Goal: Task Accomplishment & Management: Use online tool/utility

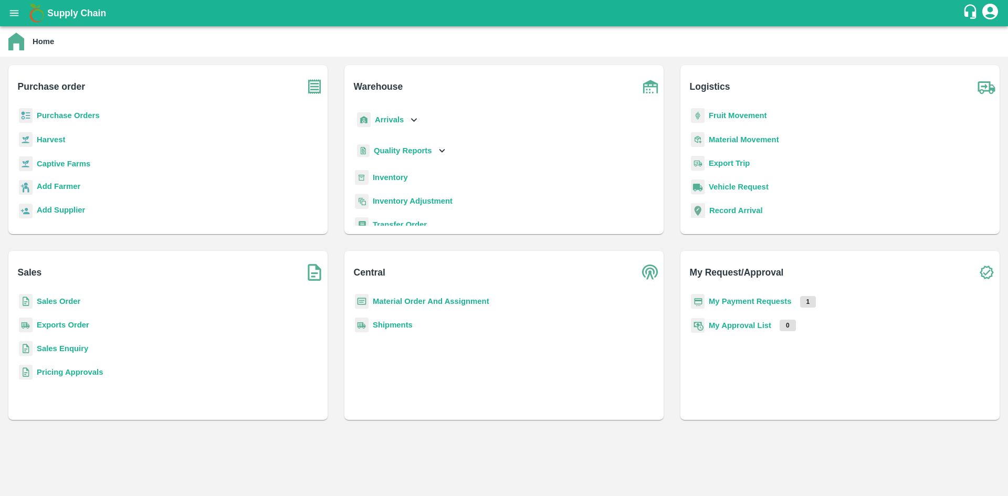
click at [66, 112] on b "Purchase Orders" at bounding box center [68, 115] width 63 height 8
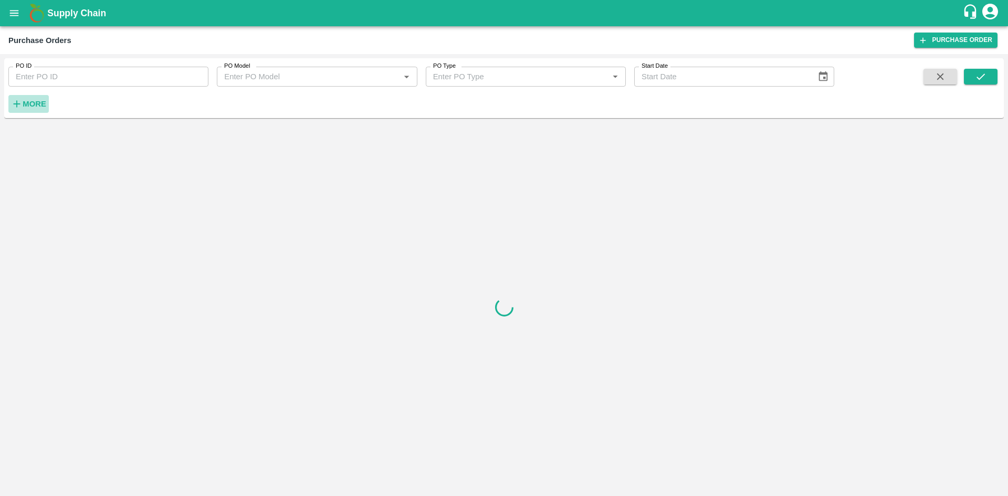
click at [47, 98] on button "More" at bounding box center [28, 104] width 40 height 18
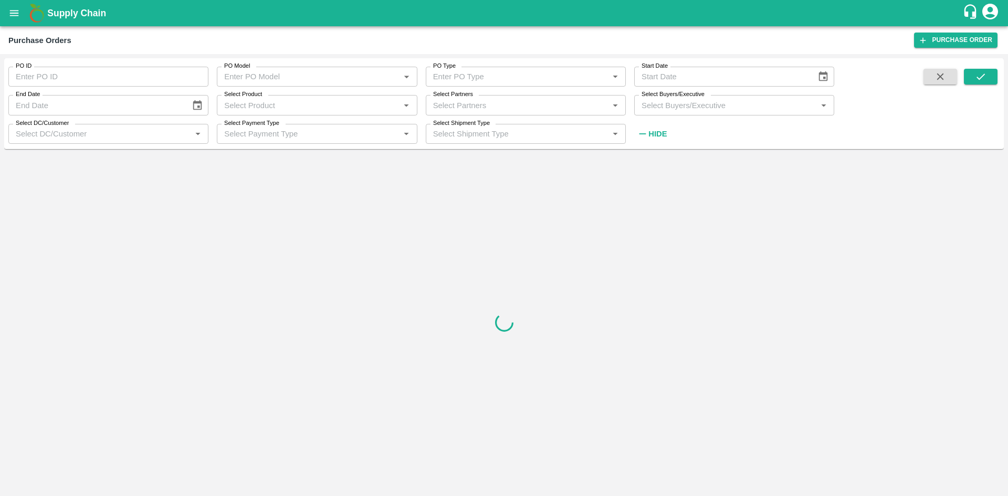
click at [671, 99] on label "Select Buyers/Executive" at bounding box center [673, 94] width 63 height 8
click at [671, 99] on input "Select Buyers/Executive" at bounding box center [726, 105] width 176 height 14
click at [341, 103] on input "Select Product" at bounding box center [308, 105] width 176 height 14
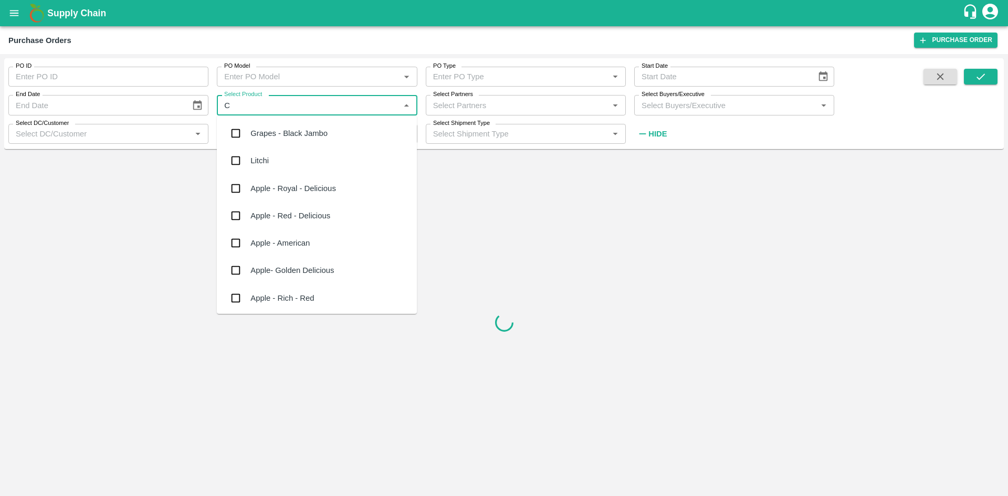
type input "CO"
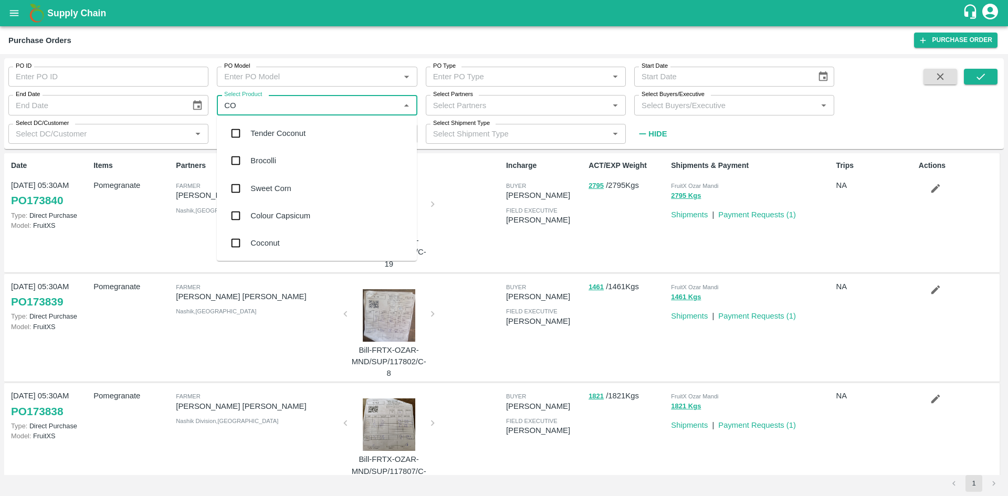
click at [264, 246] on div "Coconut" at bounding box center [265, 243] width 29 height 12
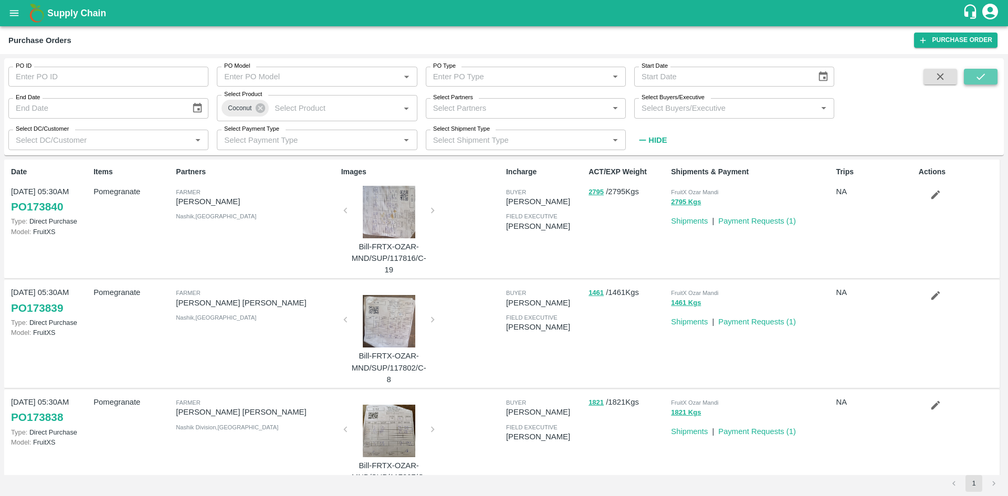
click at [980, 79] on icon "submit" at bounding box center [981, 77] width 8 height 6
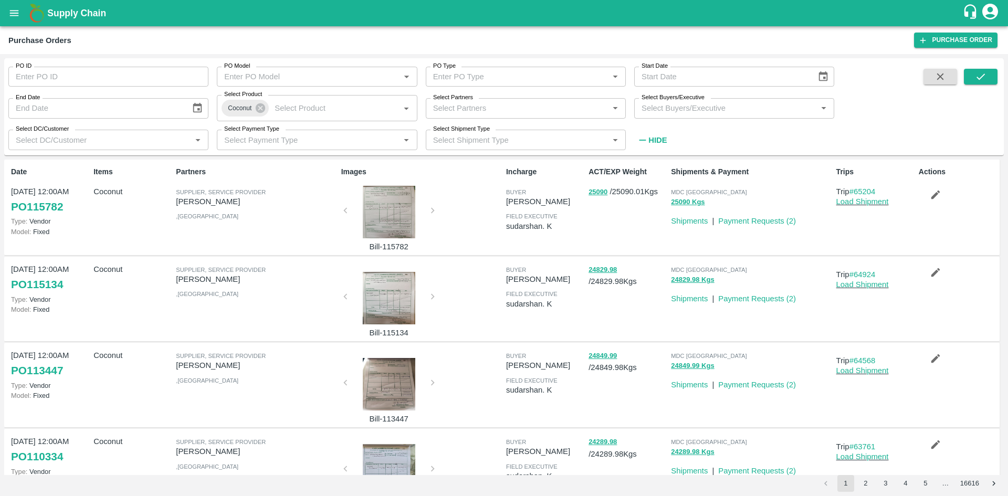
click at [227, 202] on p "[PERSON_NAME]" at bounding box center [256, 202] width 161 height 12
click at [298, 232] on div "Partners Supplier, Service Provider [PERSON_NAME] , [GEOGRAPHIC_DATA]" at bounding box center [254, 207] width 165 height 90
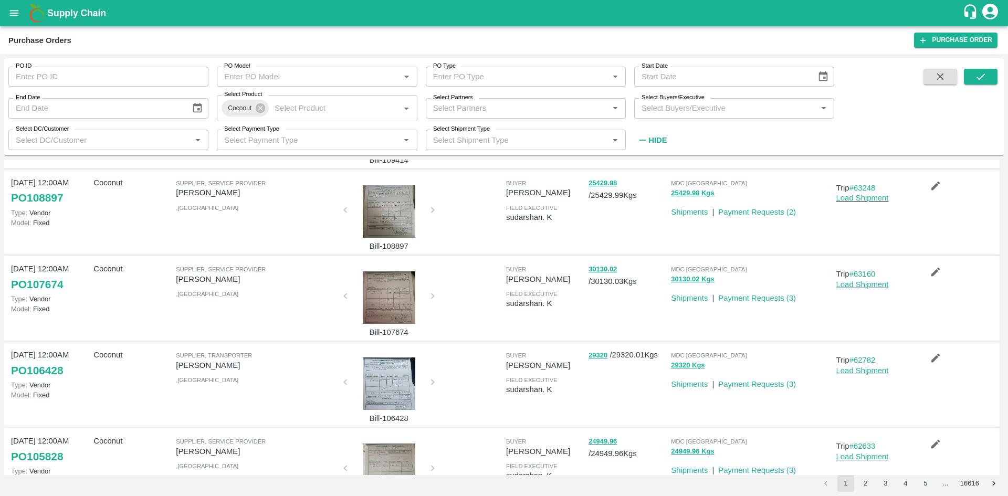
scroll to position [566, 0]
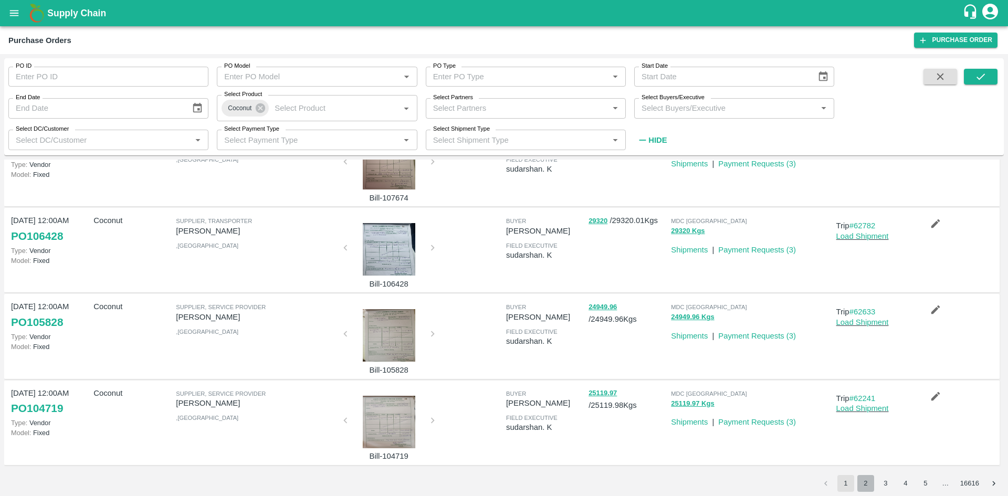
click at [865, 485] on button "2" at bounding box center [866, 483] width 17 height 17
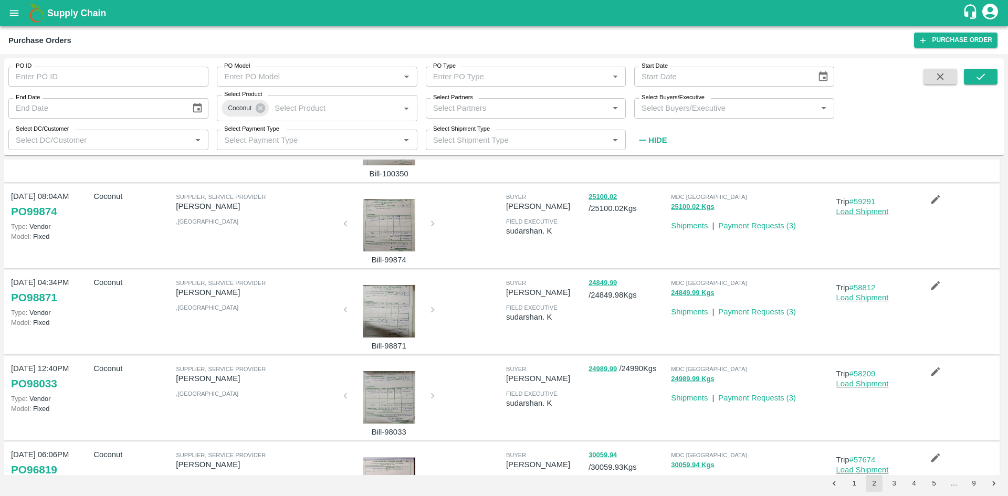
scroll to position [0, 0]
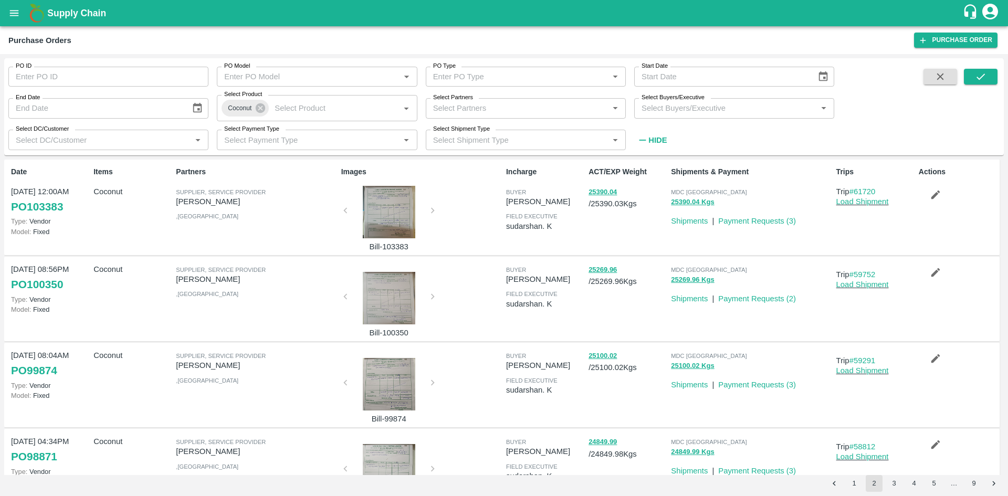
click at [389, 204] on div at bounding box center [389, 212] width 79 height 53
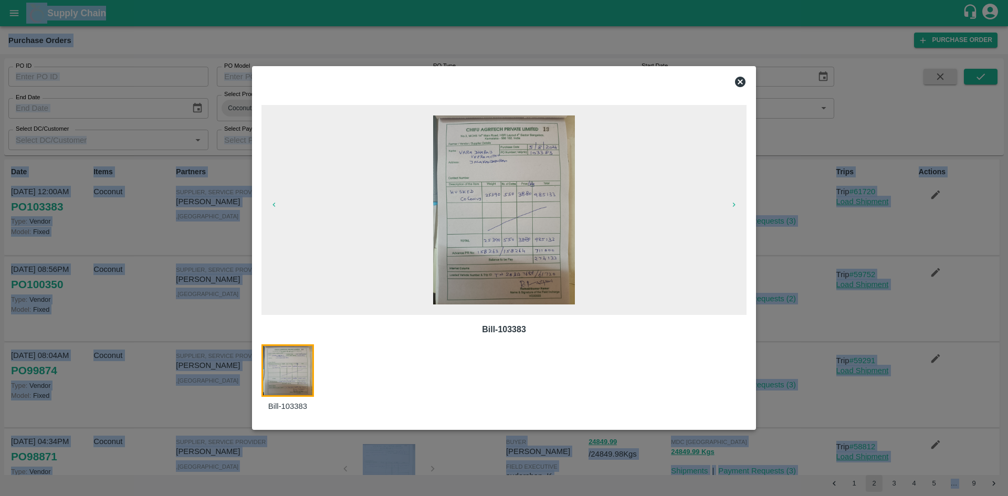
click at [389, 204] on span at bounding box center [504, 210] width 485 height 210
click at [630, 242] on span at bounding box center [504, 210] width 485 height 210
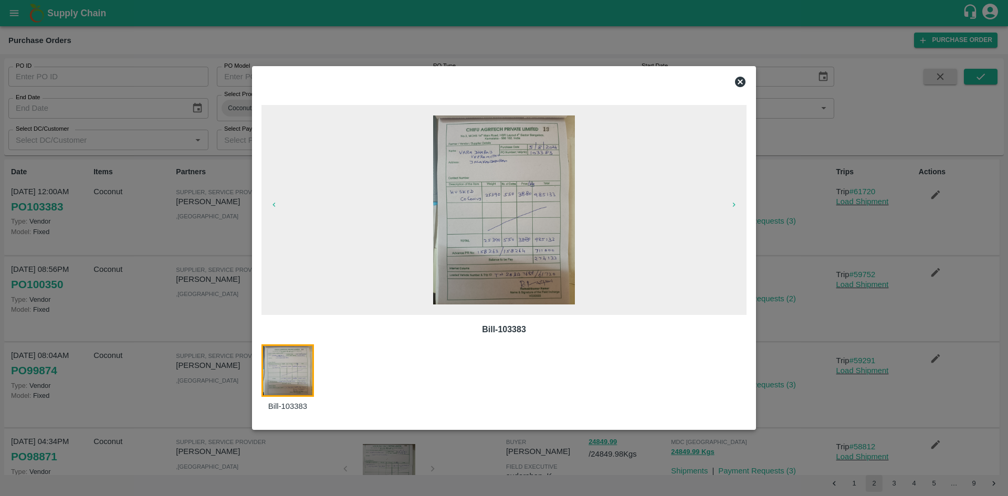
click at [532, 225] on img at bounding box center [504, 210] width 142 height 189
click at [184, 261] on div at bounding box center [504, 248] width 1008 height 496
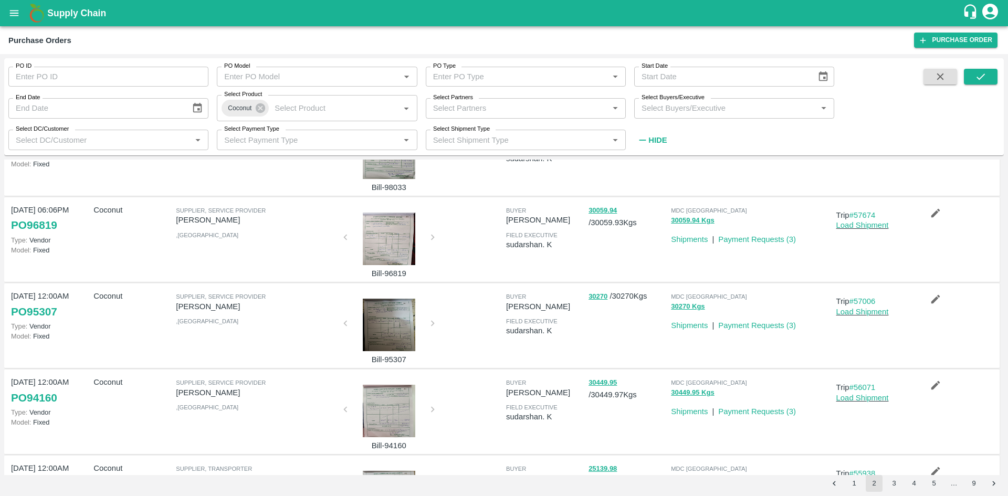
scroll to position [566, 0]
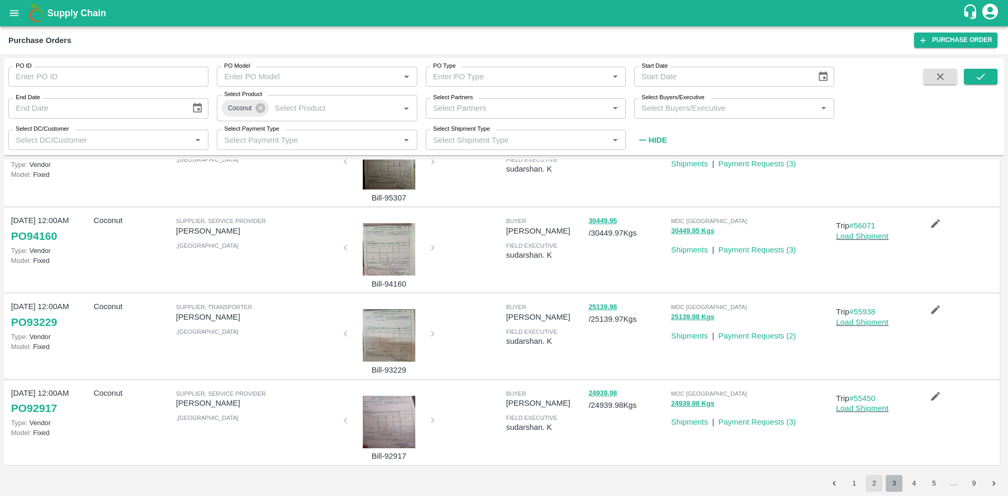
click at [892, 483] on button "3" at bounding box center [894, 483] width 17 height 17
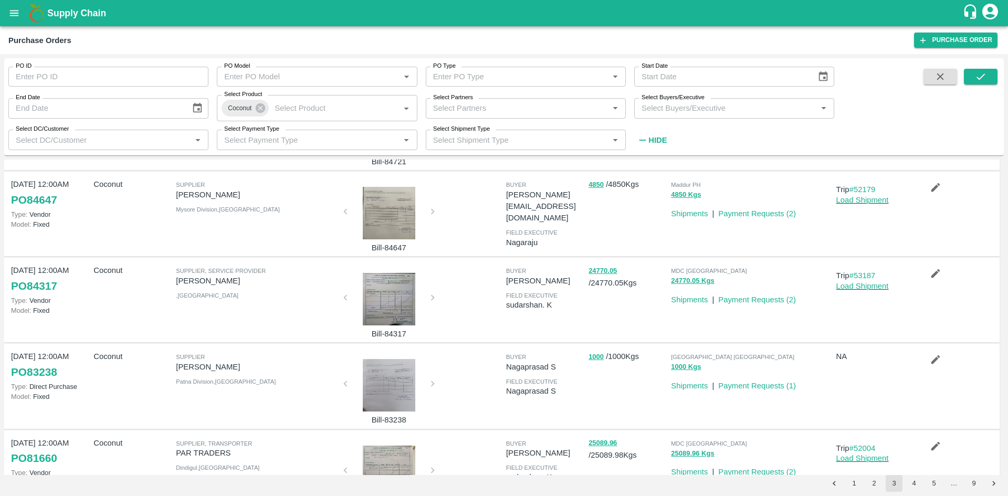
scroll to position [509, 0]
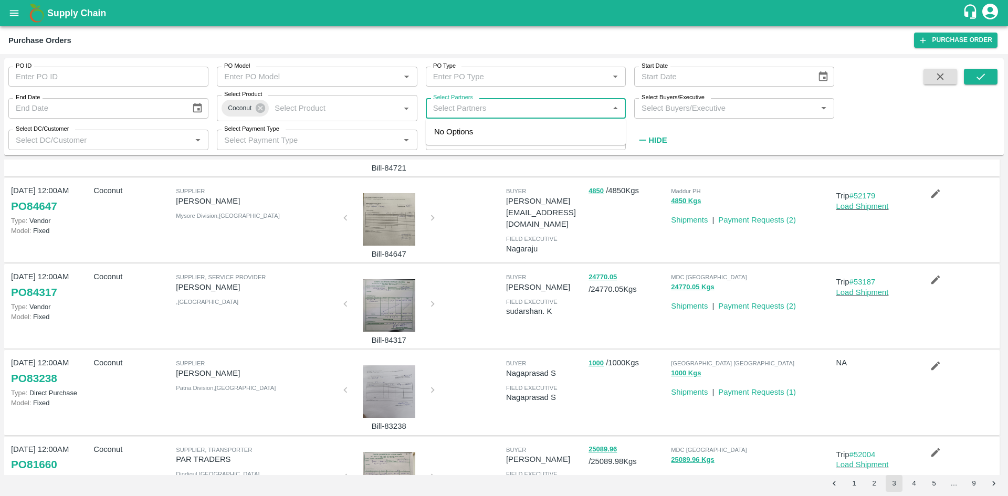
click at [455, 102] on input "Select Partners" at bounding box center [517, 108] width 176 height 14
click at [695, 105] on input "Select Buyers/Executive" at bounding box center [726, 108] width 176 height 14
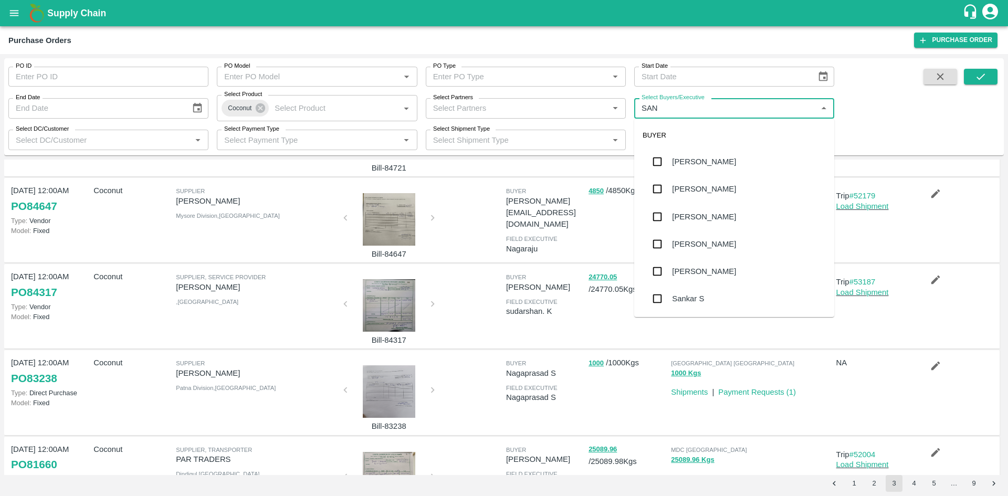
type input "SANT"
click at [695, 161] on div "[PERSON_NAME]" at bounding box center [704, 162] width 64 height 12
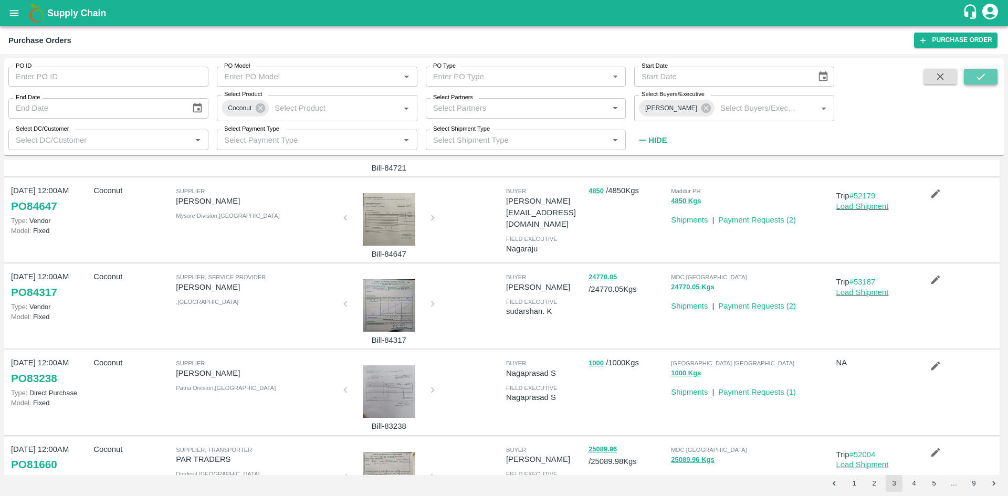
click at [985, 81] on icon "submit" at bounding box center [981, 77] width 12 height 12
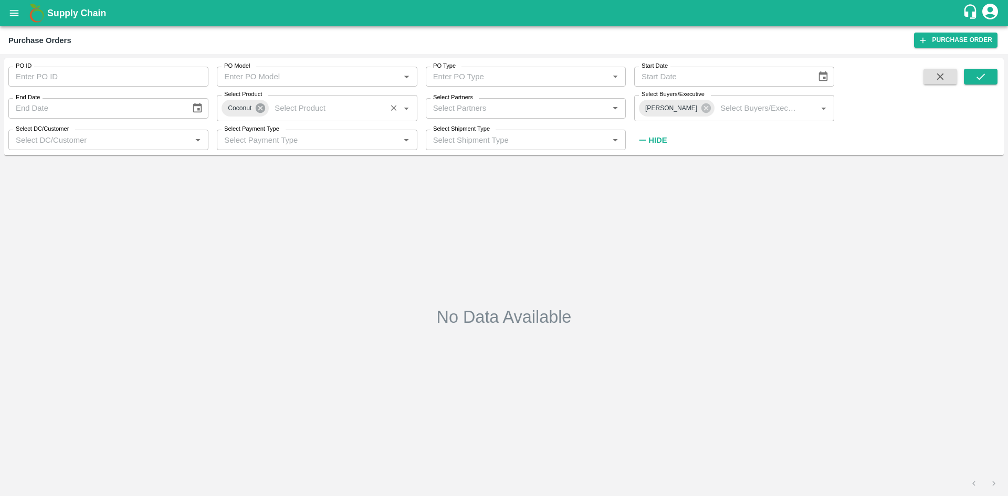
click at [258, 109] on icon at bounding box center [260, 107] width 9 height 9
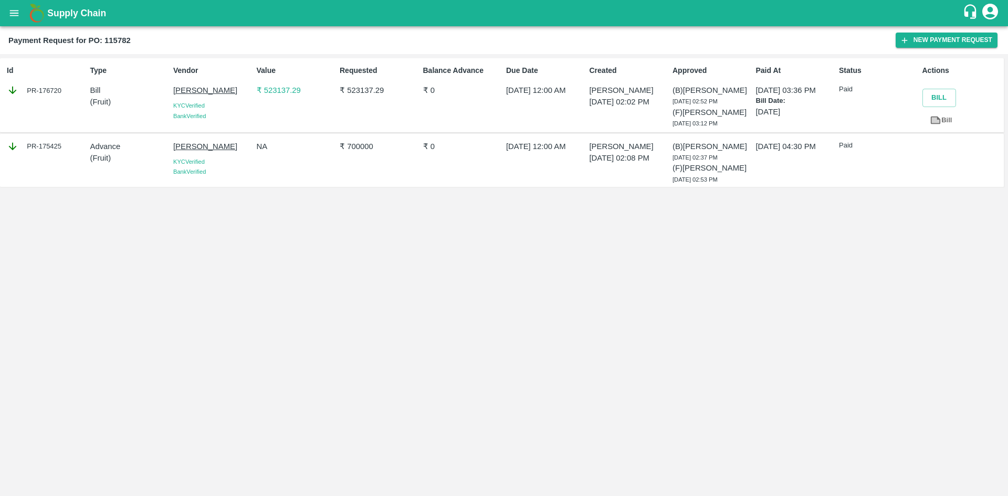
click at [201, 88] on p "[PERSON_NAME]" at bounding box center [212, 91] width 79 height 12
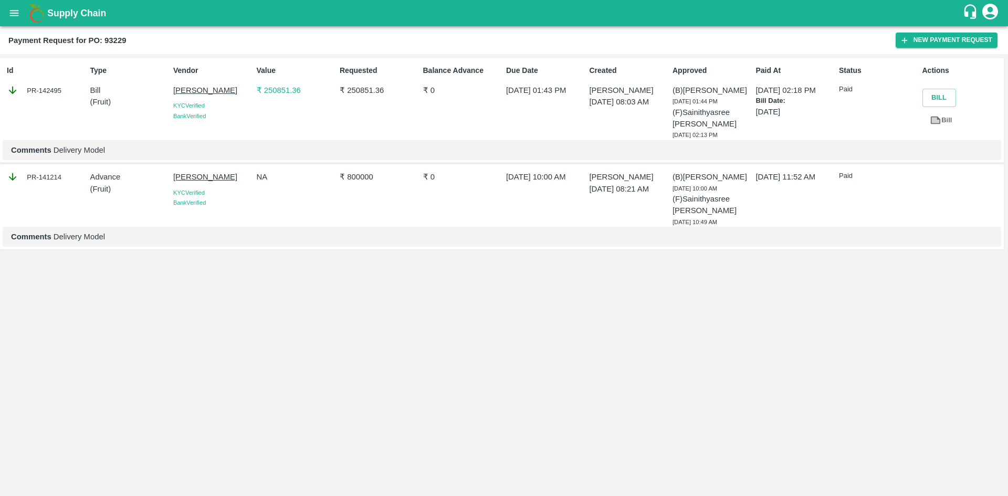
click at [193, 87] on p "Krishnaraj G" at bounding box center [212, 91] width 79 height 12
